Goal: Check status

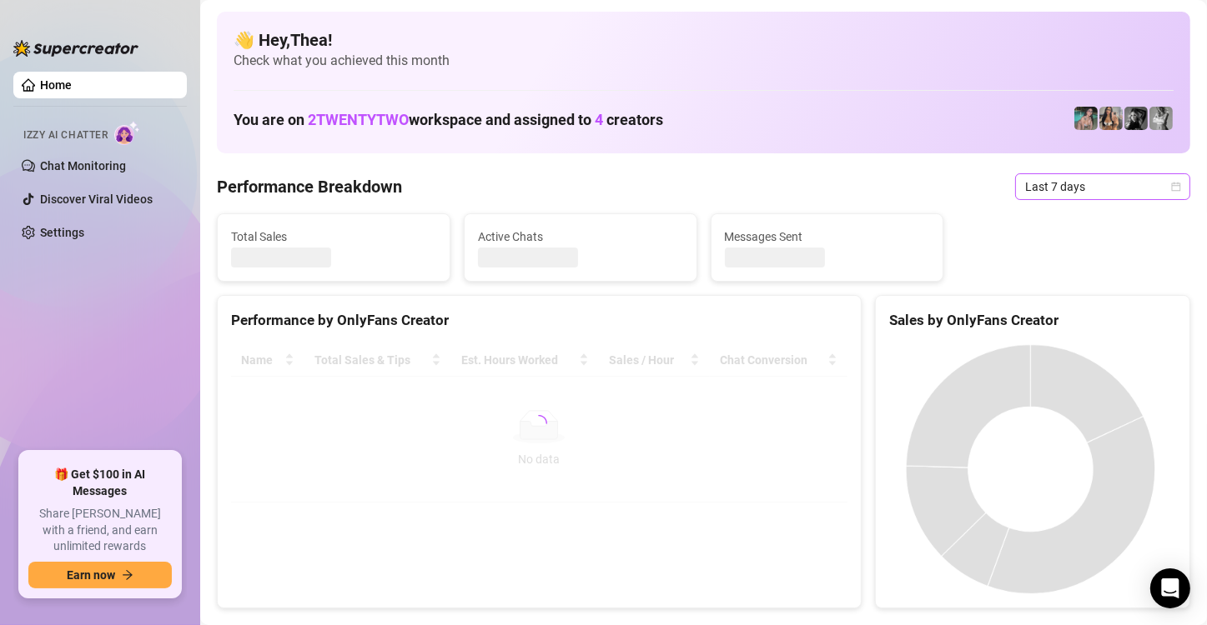
click at [1093, 195] on span "Last 7 days" at bounding box center [1102, 186] width 155 height 25
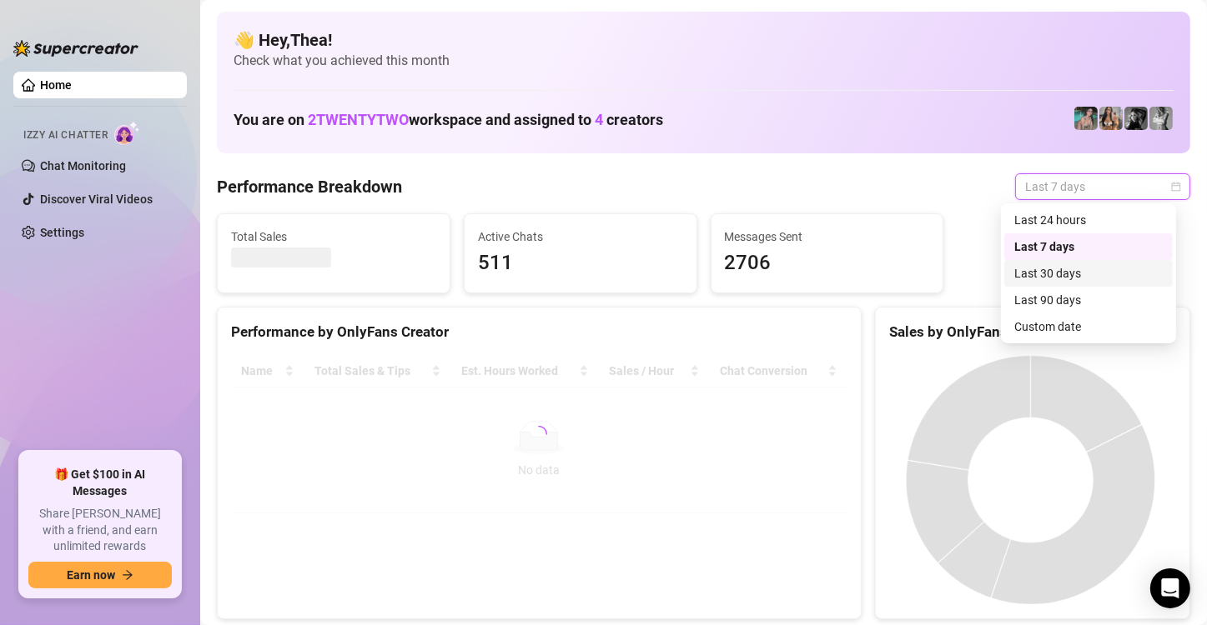
click at [1069, 273] on div "Last 30 days" at bounding box center [1088, 273] width 148 height 18
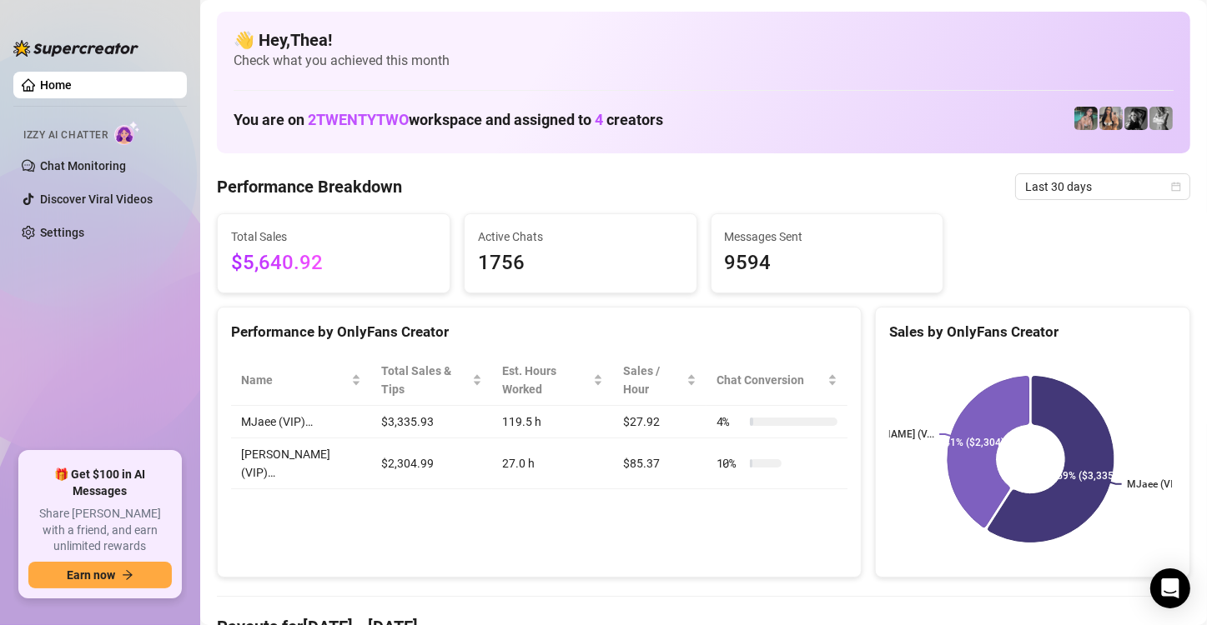
click at [302, 507] on div "Performance by OnlyFans Creator Name Total Sales & Tips Est. Hours Worked Sales…" at bounding box center [539, 443] width 645 height 272
click at [1110, 194] on span "Last 30 days" at bounding box center [1102, 186] width 155 height 25
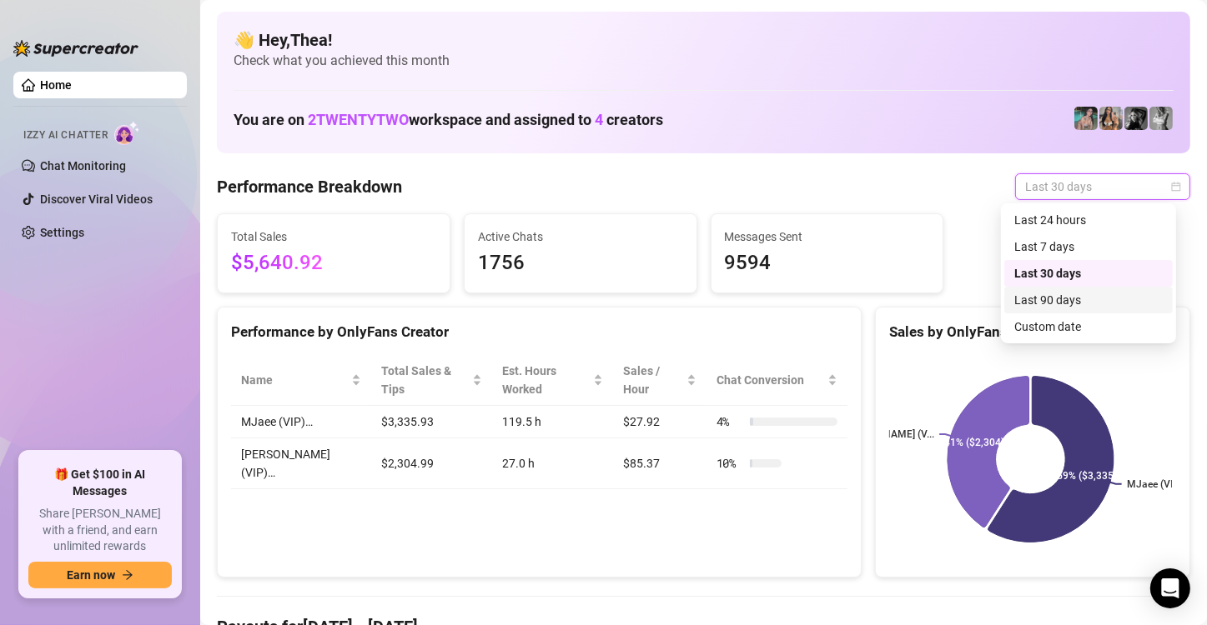
click at [1059, 300] on div "Last 90 days" at bounding box center [1088, 300] width 148 height 18
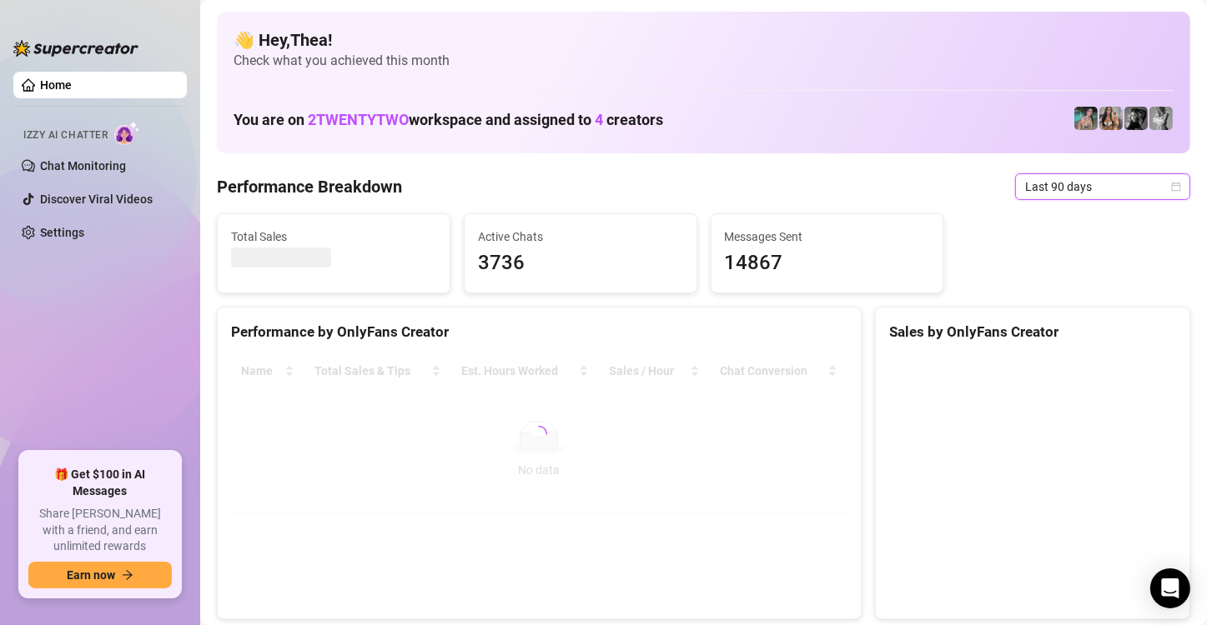
scroll to position [83, 0]
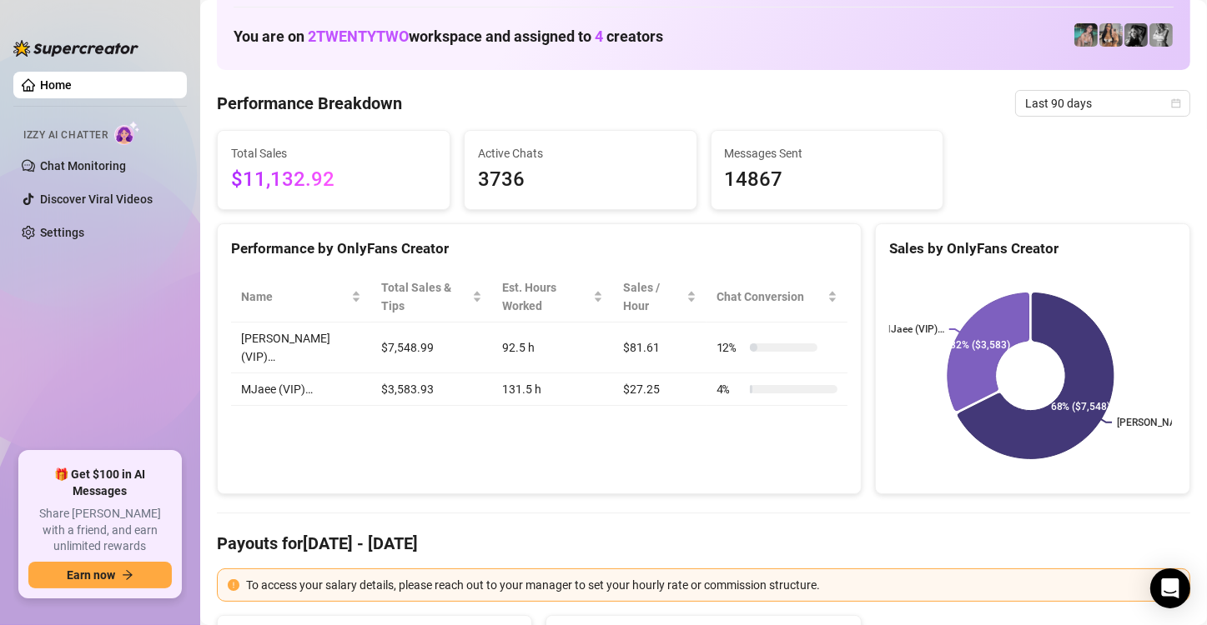
click at [350, 424] on div "Performance by OnlyFans Creator Name Total Sales & Tips Est. Hours Worked Sales…" at bounding box center [539, 359] width 645 height 272
